Goal: Task Accomplishment & Management: Manage account settings

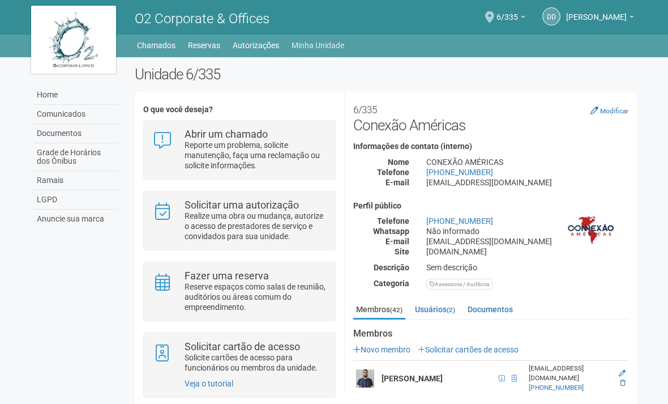
click at [309, 43] on link "Minha Unidade" at bounding box center [318, 45] width 53 height 16
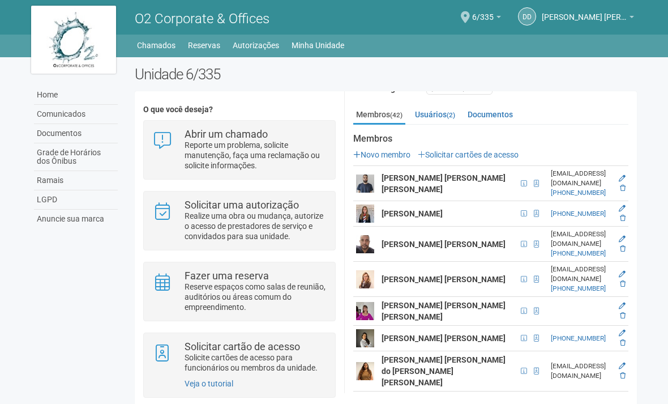
scroll to position [194, 0]
click at [621, 215] on icon at bounding box center [623, 218] width 6 height 7
click at [621, 281] on icon at bounding box center [623, 284] width 6 height 7
click at [620, 246] on icon at bounding box center [623, 249] width 6 height 7
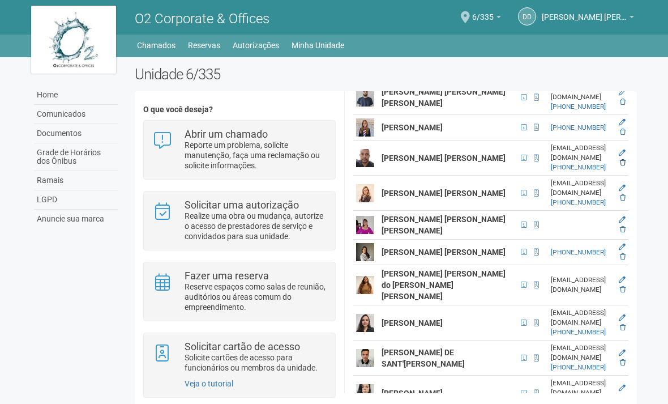
scroll to position [285, 0]
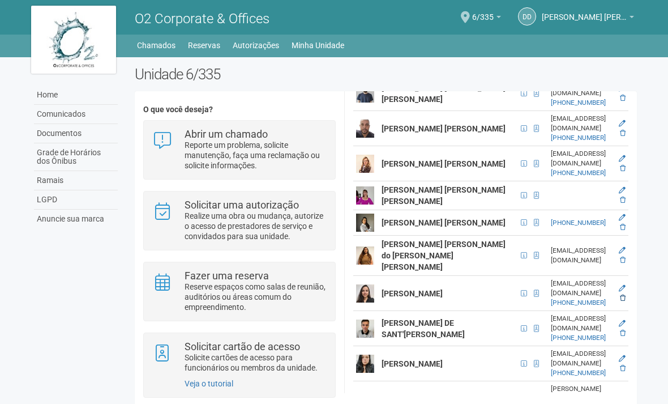
click at [621, 295] on icon at bounding box center [623, 298] width 6 height 7
click at [621, 257] on icon at bounding box center [623, 260] width 6 height 7
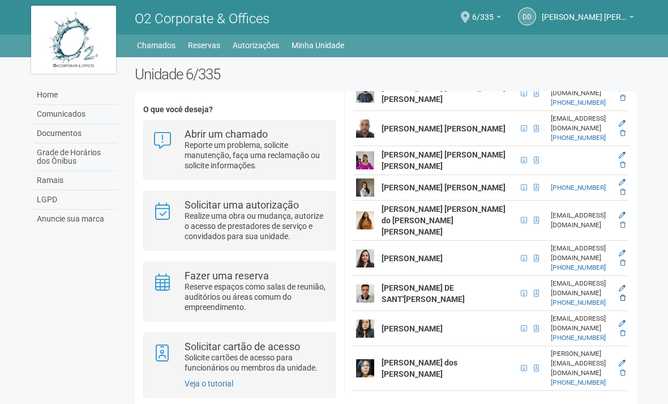
click at [621, 295] on icon at bounding box center [623, 298] width 6 height 7
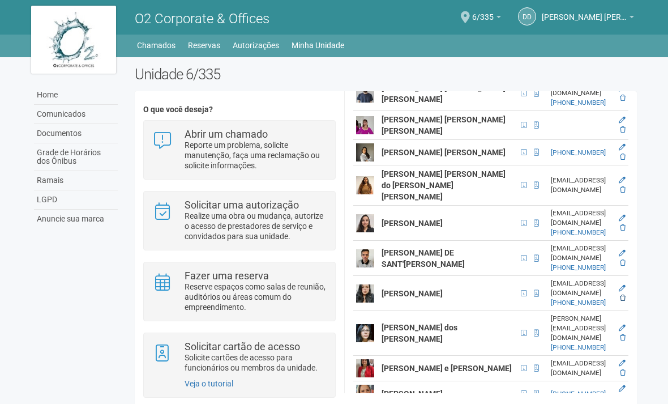
click at [621, 295] on icon at bounding box center [623, 298] width 6 height 7
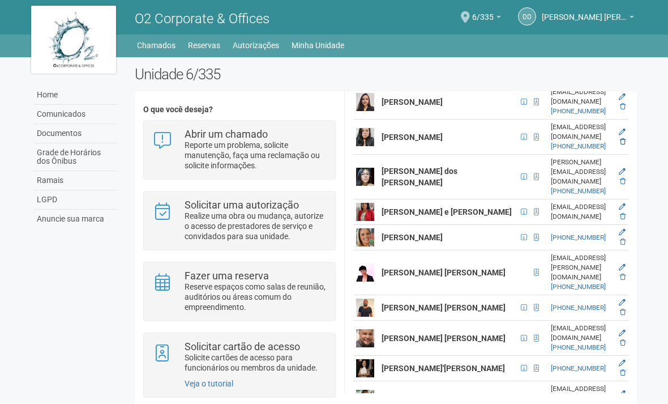
scroll to position [369, 0]
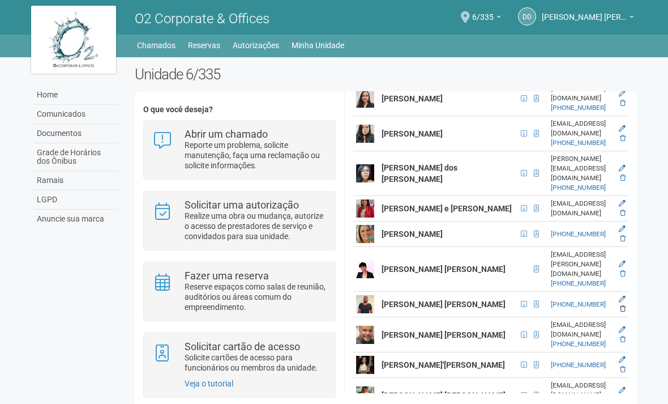
click at [621, 305] on icon at bounding box center [623, 308] width 6 height 7
click at [621, 396] on icon at bounding box center [623, 399] width 6 height 7
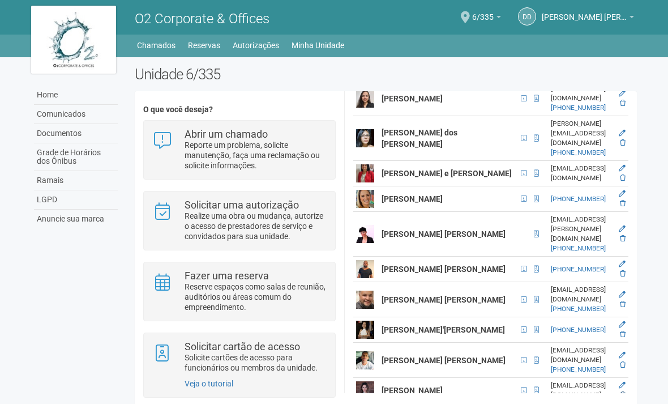
click at [620, 391] on icon at bounding box center [623, 394] width 6 height 7
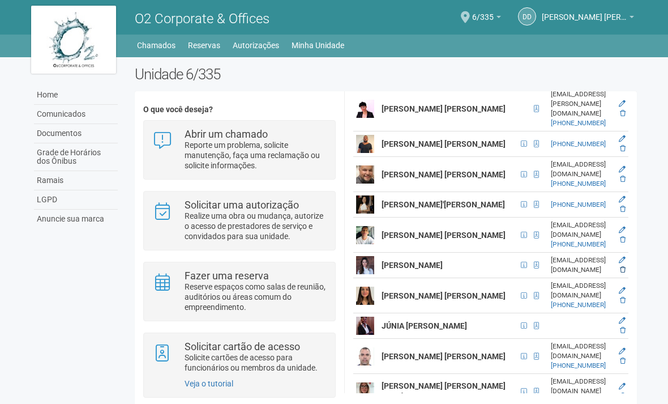
scroll to position [494, 0]
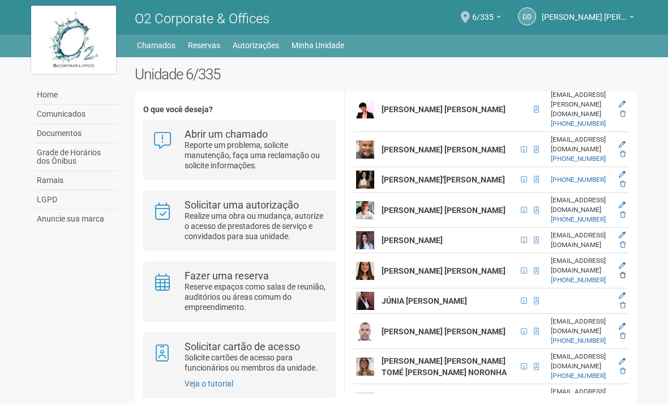
click at [621, 272] on icon at bounding box center [623, 275] width 6 height 7
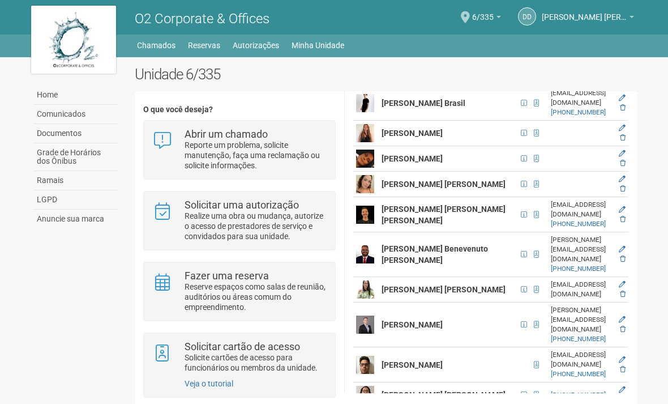
scroll to position [793, 0]
